Goal: Contribute content: Add original content to the website for others to see

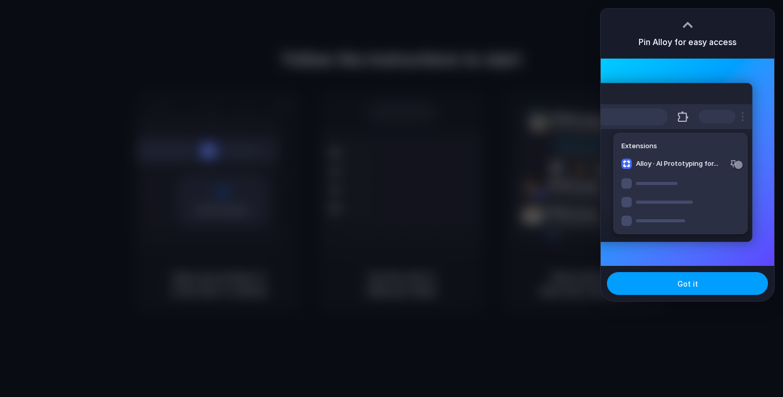
click at [653, 279] on button "Got it" at bounding box center [687, 283] width 161 height 23
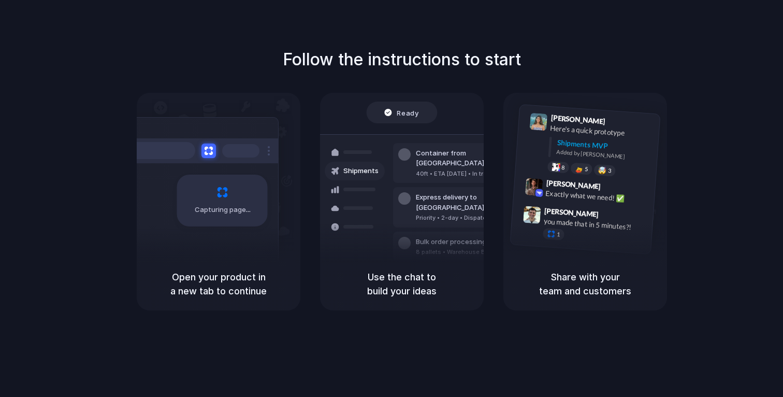
click at [385, 89] on div "Follow the instructions to start Capturing page Open your product in a new tab …" at bounding box center [401, 178] width 783 height 263
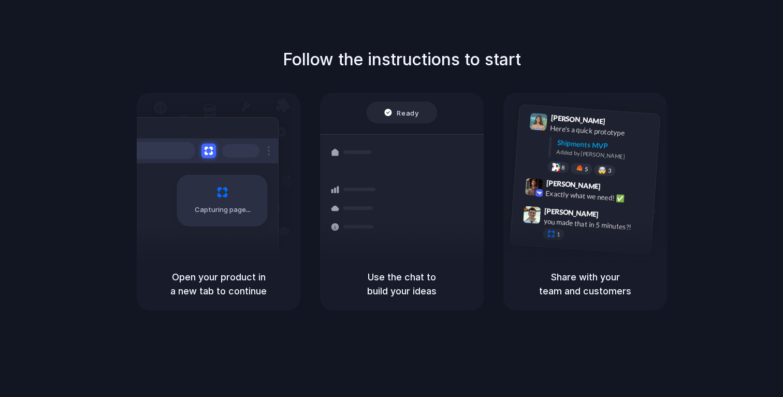
click at [361, 72] on div "Follow the instructions to start Capturing page Open your product in a new tab …" at bounding box center [401, 178] width 783 height 263
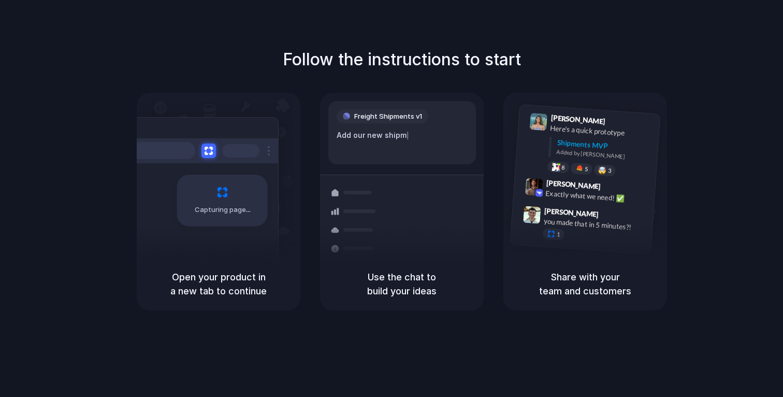
click at [466, 45] on div "Follow the instructions to start Capturing page Open your product in a new tab …" at bounding box center [401, 208] width 803 height 417
click at [402, 316] on div "Follow the instructions to start Capturing page Open your product in a new tab …" at bounding box center [401, 208] width 803 height 417
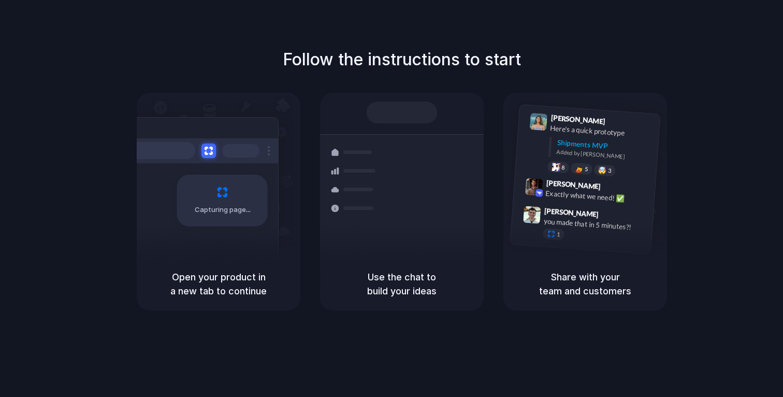
click at [402, 316] on div "Follow the instructions to start Capturing page Open your product in a new tab …" at bounding box center [401, 208] width 803 height 417
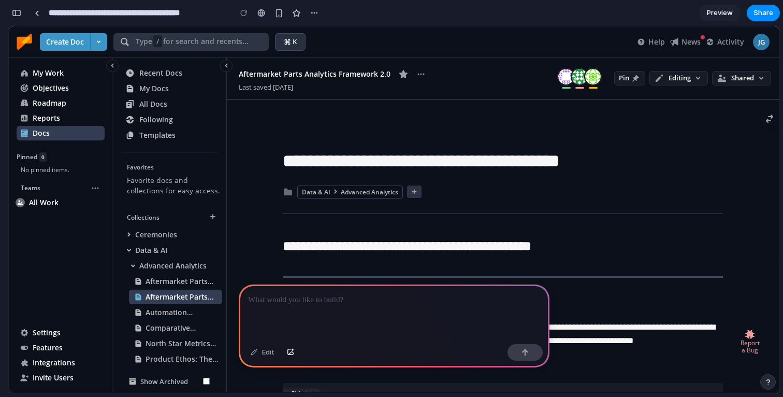
click at [349, 304] on p at bounding box center [394, 300] width 292 height 12
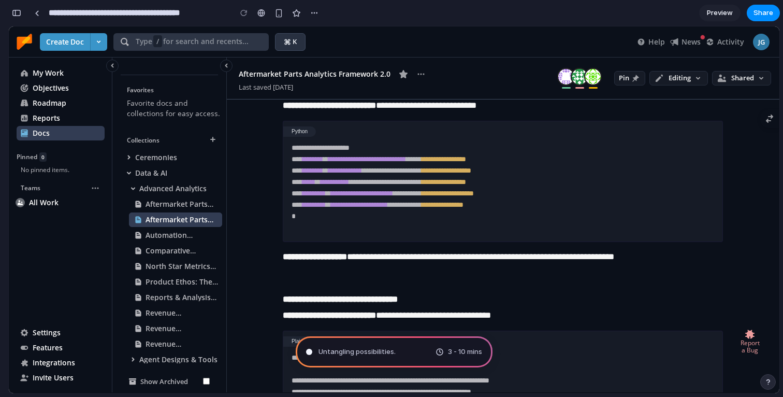
scroll to position [656, 0]
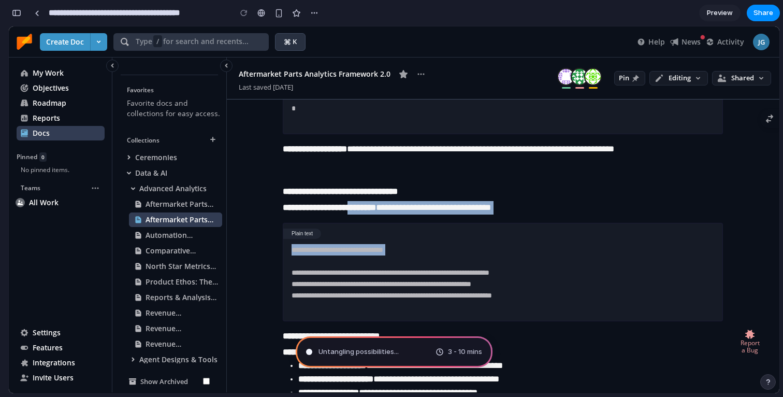
drag, startPoint x: 368, startPoint y: 209, endPoint x: 382, endPoint y: 258, distance: 51.3
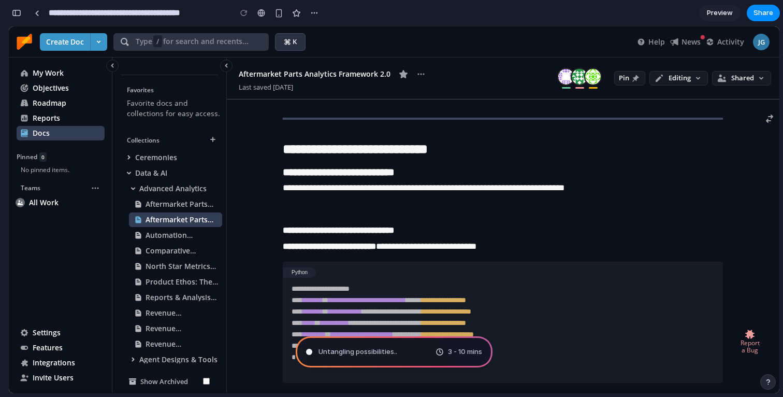
scroll to position [0, 0]
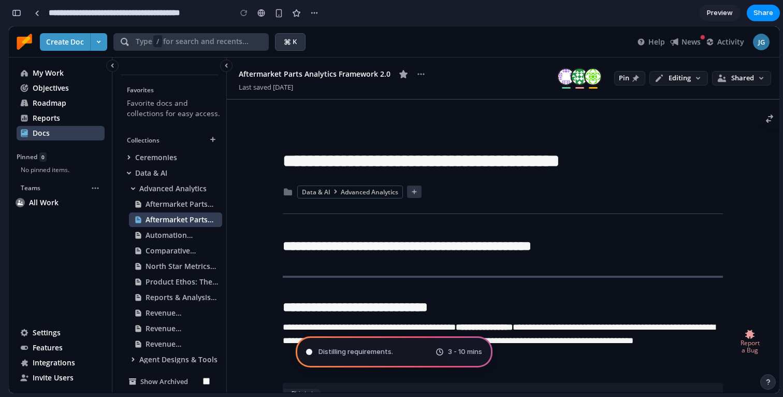
type input "**********"
click at [404, 145] on textarea "**********" at bounding box center [503, 148] width 440 height 58
click at [359, 346] on div "Summoning spirits 3 - 10 mins" at bounding box center [394, 351] width 197 height 31
click at [359, 346] on span "Summoning spirits ." at bounding box center [349, 351] width 62 height 10
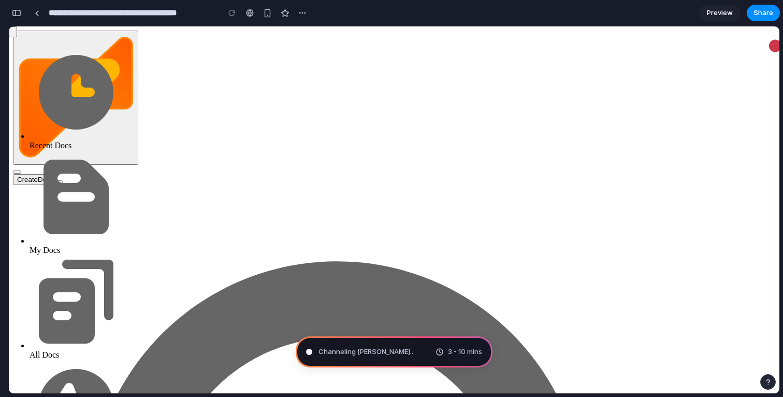
scroll to position [327, 0]
